Goal: Transaction & Acquisition: Purchase product/service

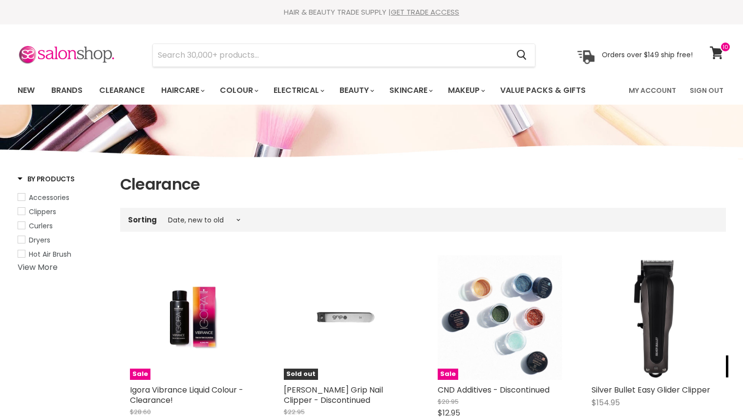
select select "created-descending"
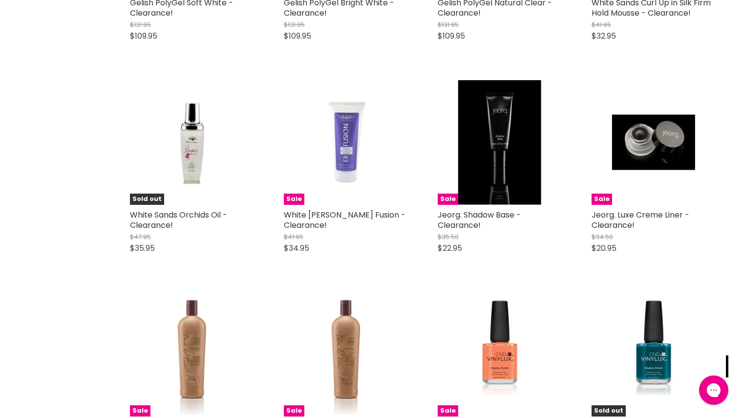
scroll to position [19878, 0]
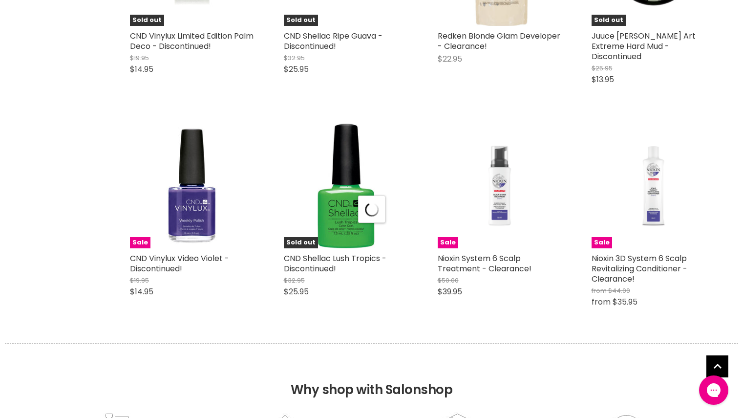
scroll to position [20493, 0]
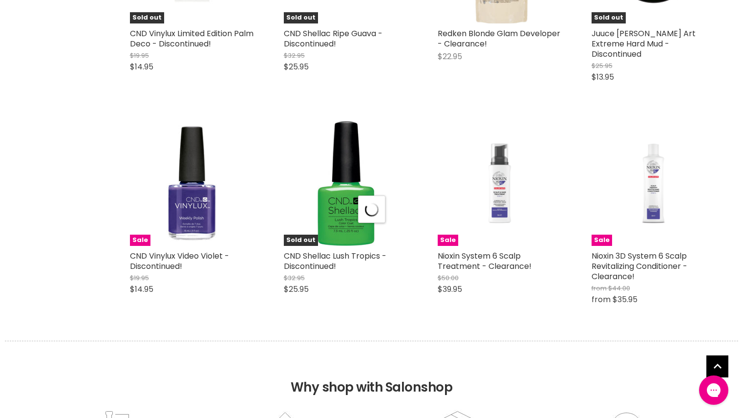
select select "created-descending"
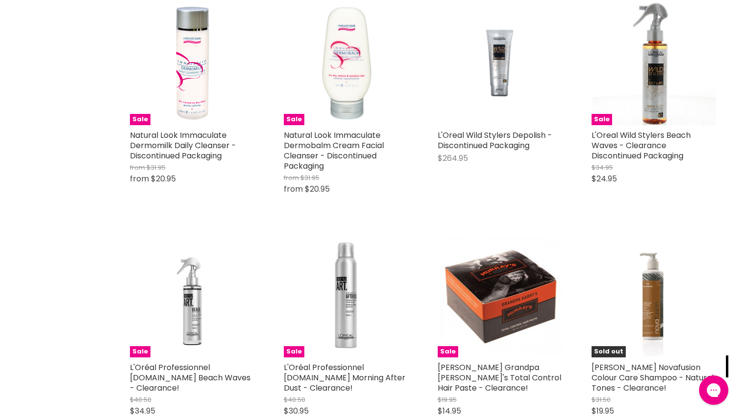
scroll to position [22179, 0]
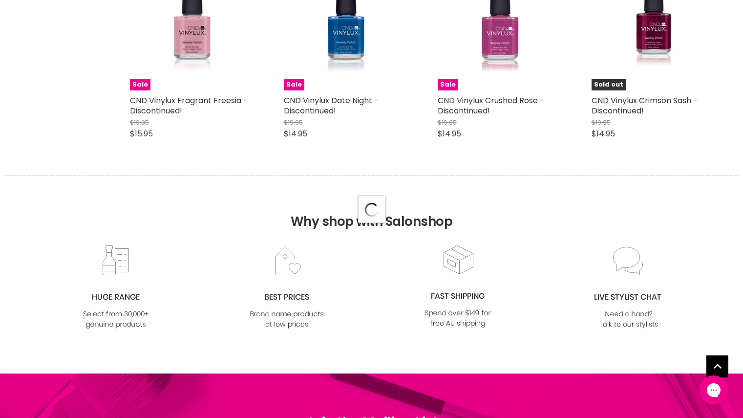
scroll to position [23303, 0]
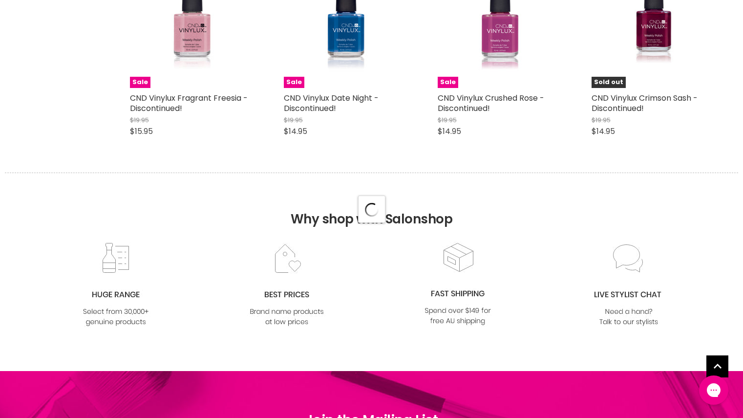
select select "created-descending"
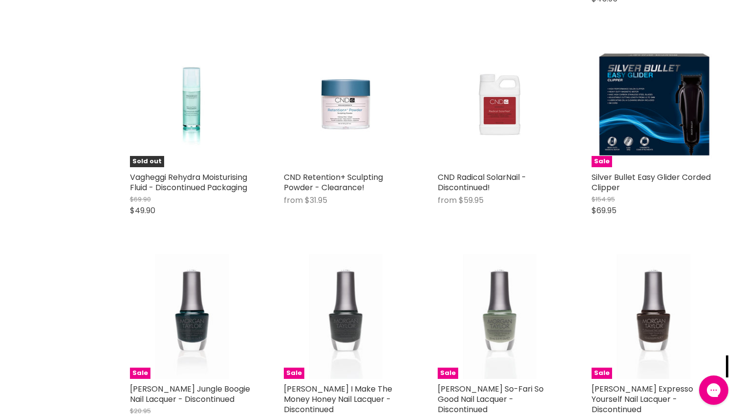
scroll to position [25376, 0]
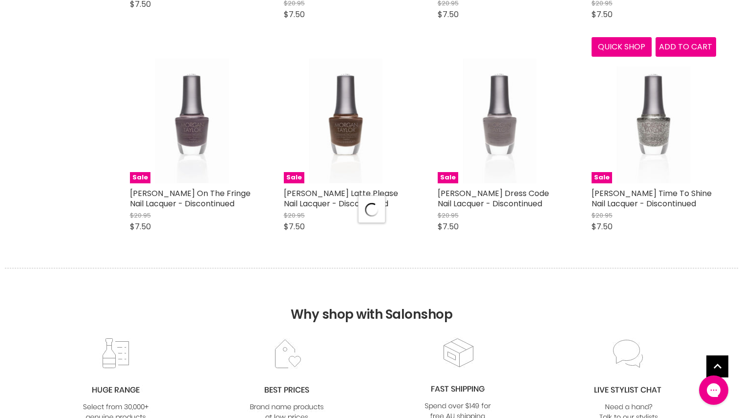
scroll to position [25795, 0]
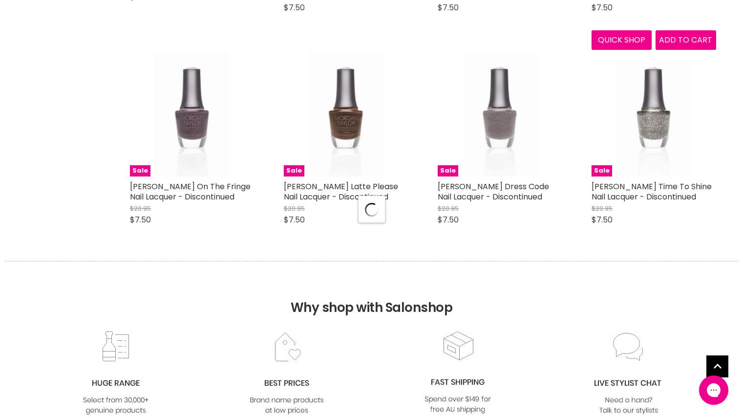
select select "created-descending"
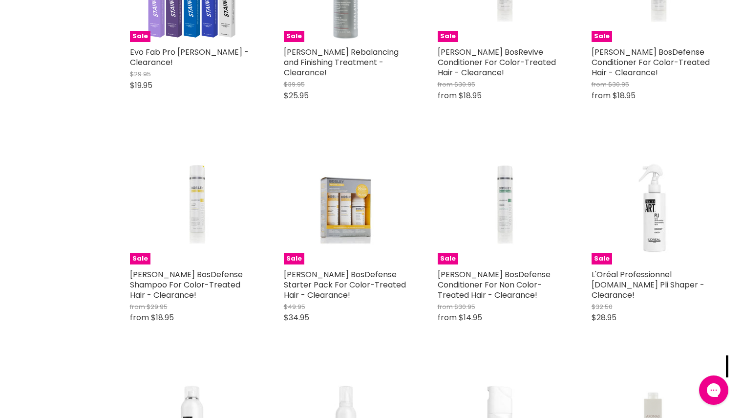
scroll to position [27097, 0]
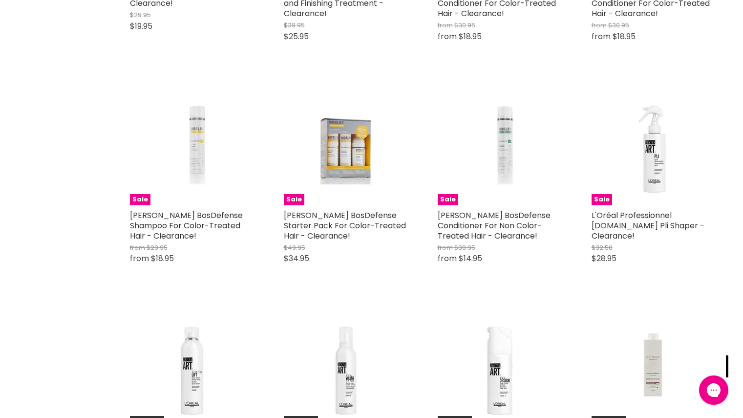
drag, startPoint x: 725, startPoint y: 364, endPoint x: 736, endPoint y: 279, distance: 85.7
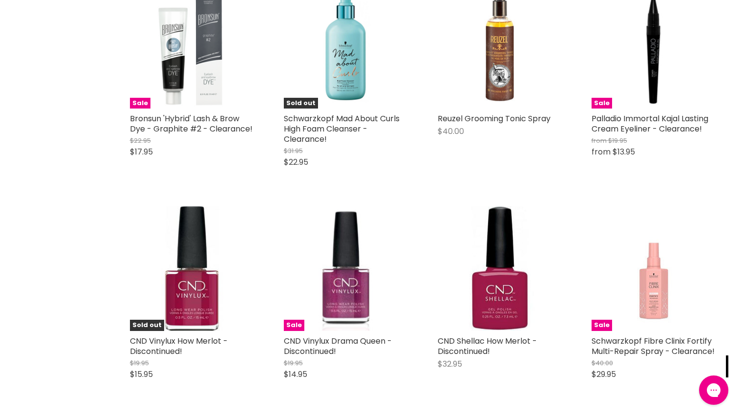
scroll to position [0, 0]
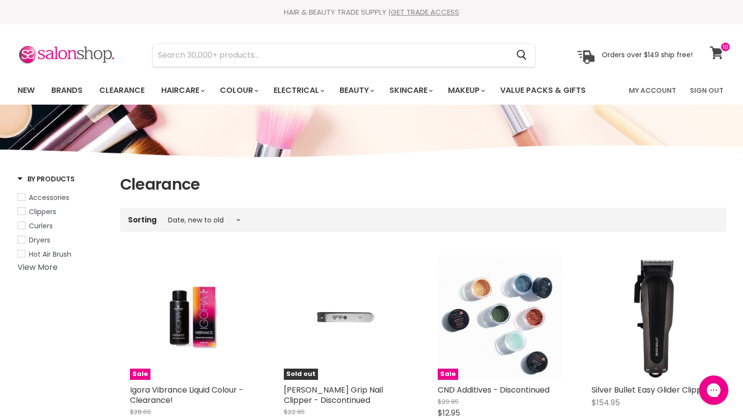
click at [714, 55] on icon at bounding box center [716, 52] width 13 height 13
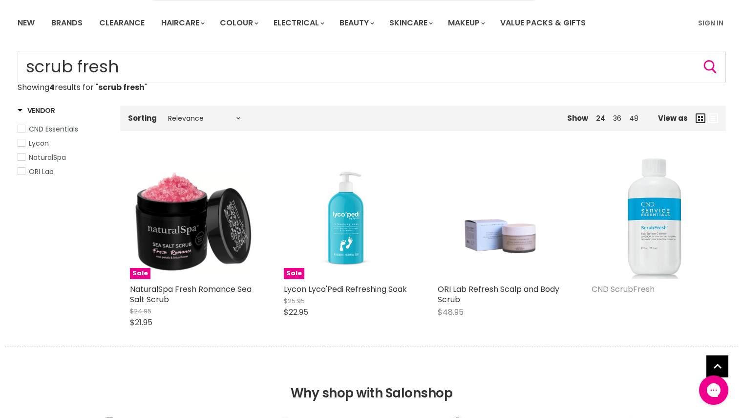
click at [638, 291] on link "CND ScrubFresh" at bounding box center [622, 288] width 63 height 11
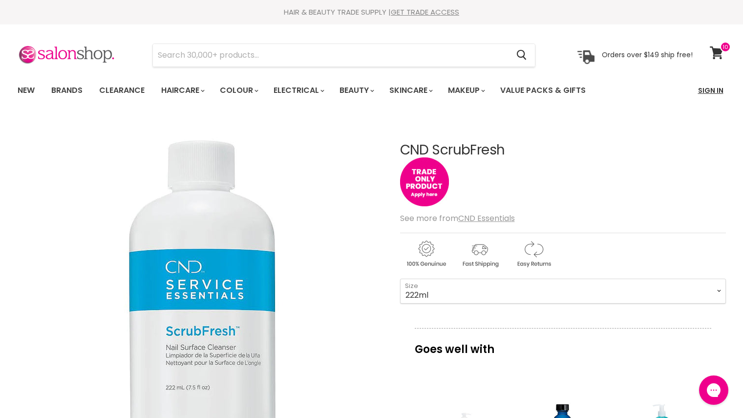
click at [707, 90] on link "Sign In" at bounding box center [710, 90] width 37 height 21
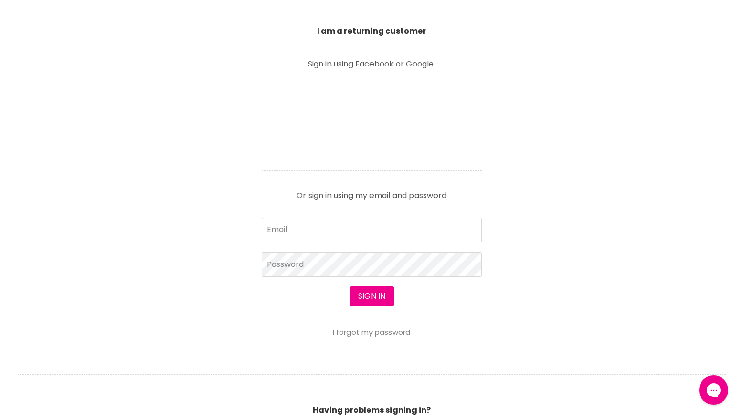
scroll to position [351, 0]
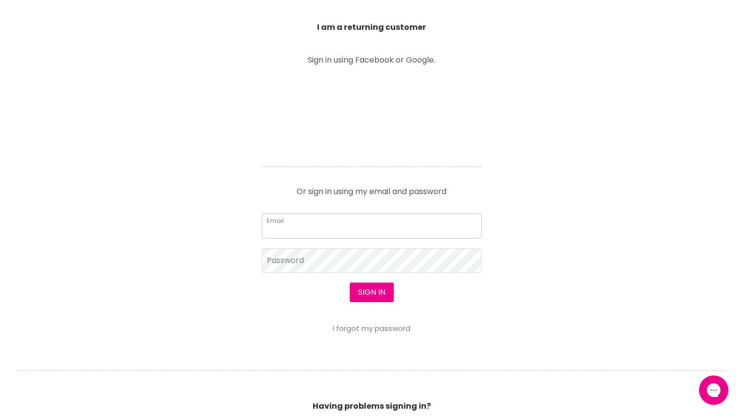
click at [422, 229] on input "Email" at bounding box center [372, 225] width 220 height 24
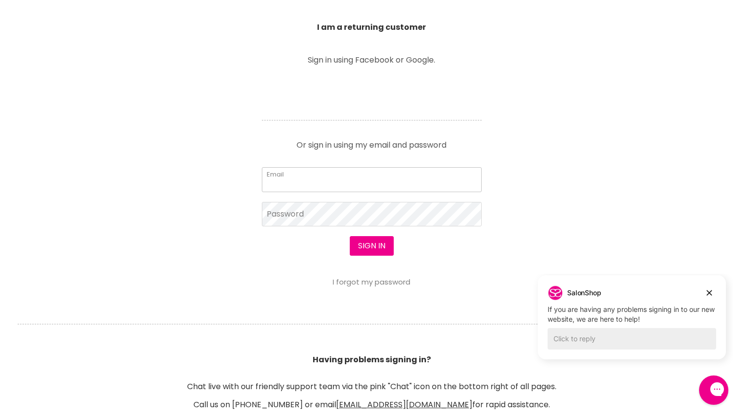
click at [407, 181] on input "Email" at bounding box center [372, 179] width 220 height 24
type input "leisa.young@hotmail.com"
click at [350, 236] on button "Sign in" at bounding box center [372, 246] width 44 height 20
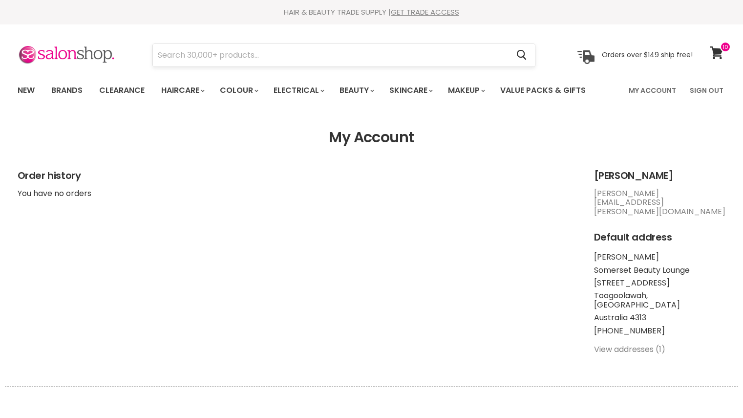
drag, startPoint x: 0, startPoint y: 0, endPoint x: 284, endPoint y: 49, distance: 288.4
click at [284, 49] on input "Search" at bounding box center [331, 55] width 356 height 22
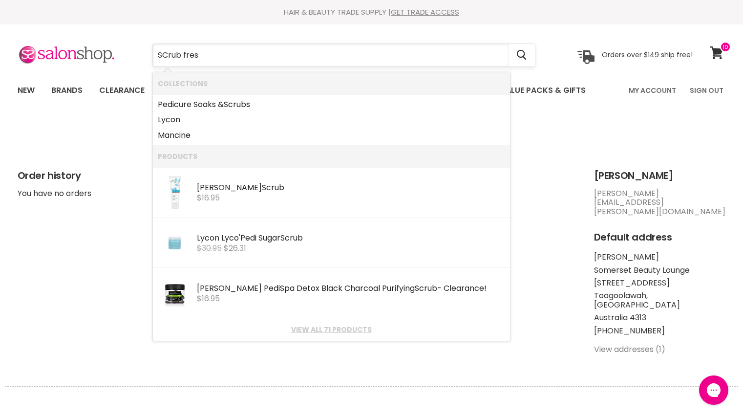
type input "SCrub fresh"
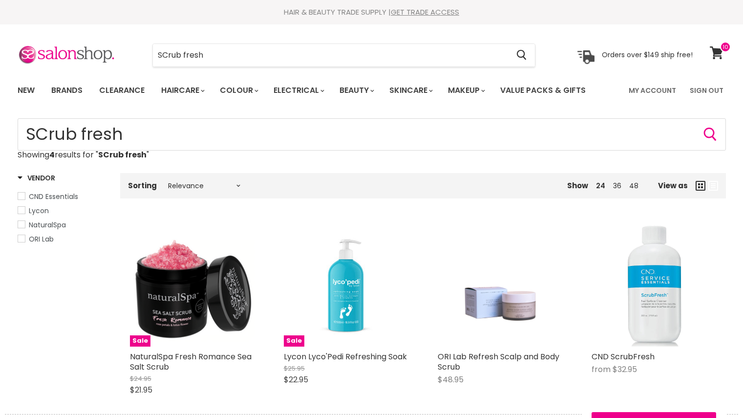
click at [631, 337] on img "Main content" at bounding box center [653, 284] width 125 height 125
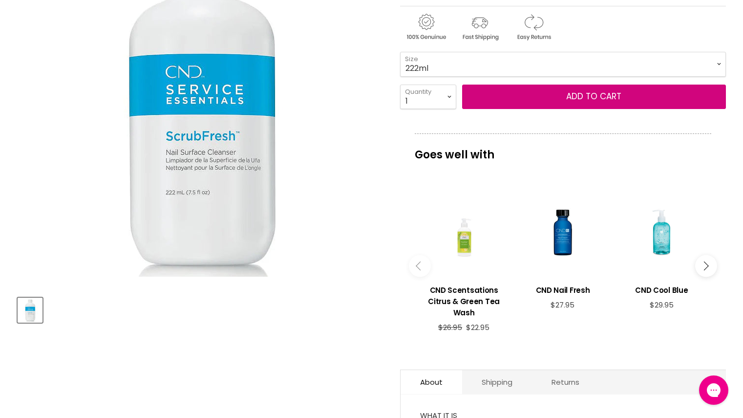
scroll to position [198, 0]
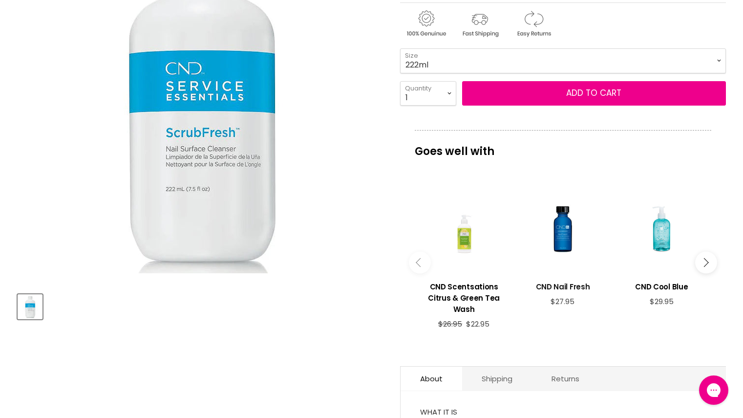
click at [568, 286] on h3 "CND Nail Fresh" at bounding box center [562, 286] width 89 height 11
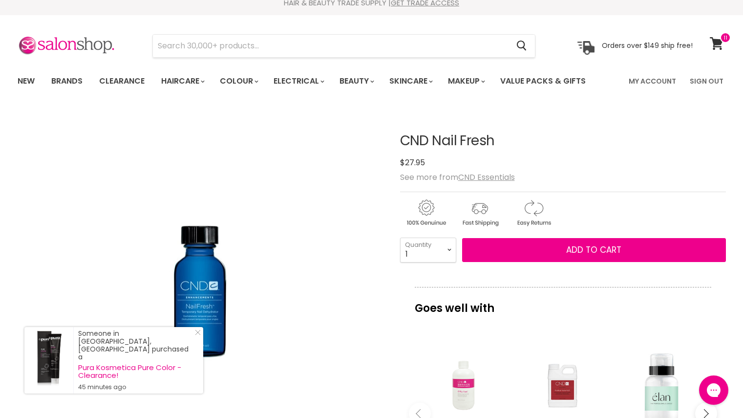
scroll to position [4, 0]
